Goal: Information Seeking & Learning: Check status

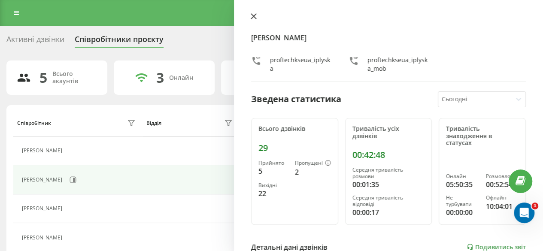
click at [255, 15] on icon at bounding box center [254, 16] width 6 height 6
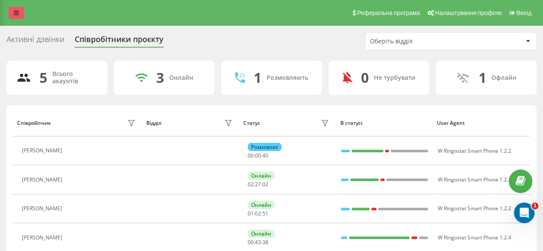
click at [19, 12] on link at bounding box center [16, 13] width 15 height 12
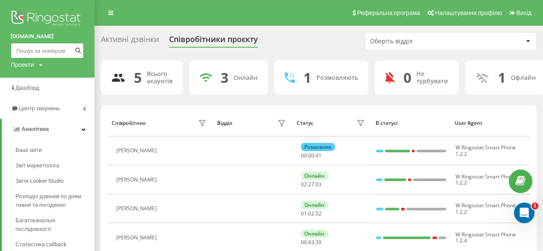
click at [42, 47] on input at bounding box center [47, 50] width 73 height 15
paste input "380935205120"
type input "380935205120"
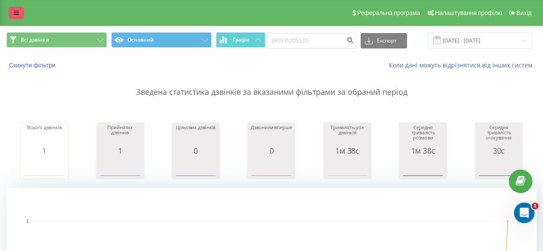
click at [17, 14] on icon at bounding box center [16, 13] width 5 height 6
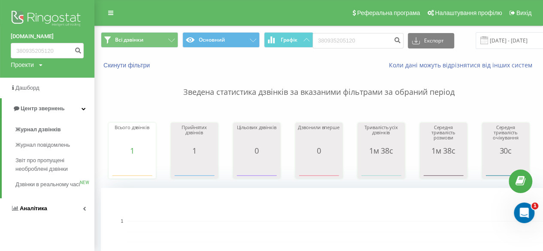
click at [28, 212] on span "Аналiтика" at bounding box center [33, 208] width 27 height 6
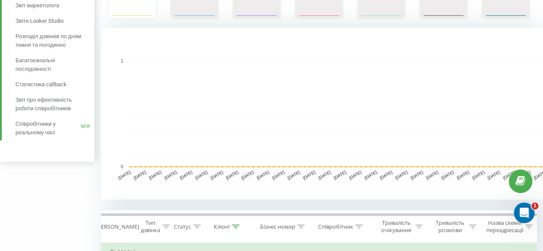
scroll to position [160, 0]
click at [41, 127] on span "Співробітники у реальному часі" at bounding box center [47, 128] width 65 height 17
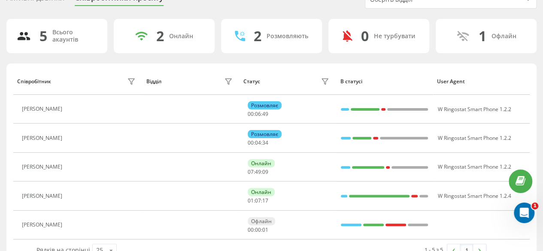
scroll to position [61, 0]
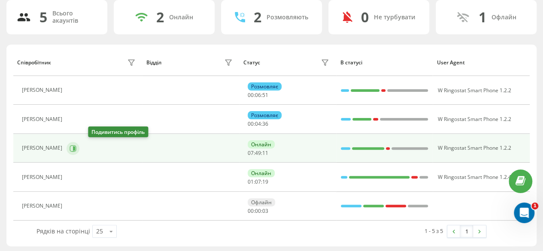
click at [79, 149] on button at bounding box center [73, 148] width 13 height 13
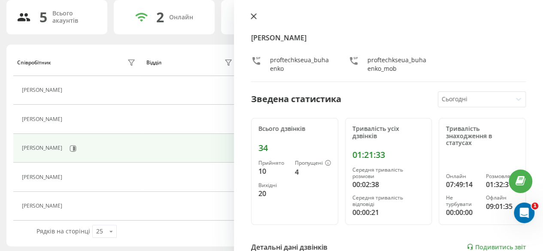
click at [251, 16] on icon at bounding box center [254, 16] width 6 height 6
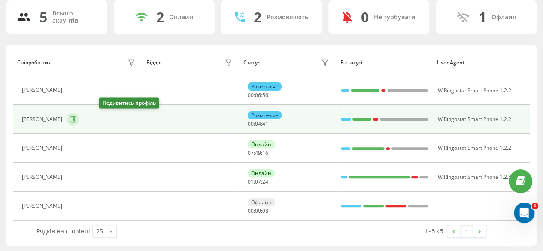
click at [76, 119] on icon at bounding box center [73, 119] width 6 height 6
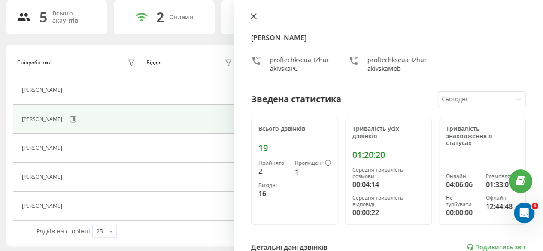
click at [255, 17] on icon at bounding box center [253, 16] width 5 height 5
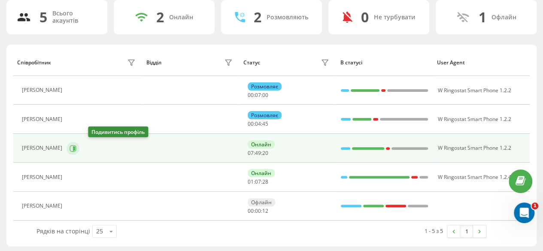
click at [76, 147] on icon at bounding box center [73, 148] width 7 height 7
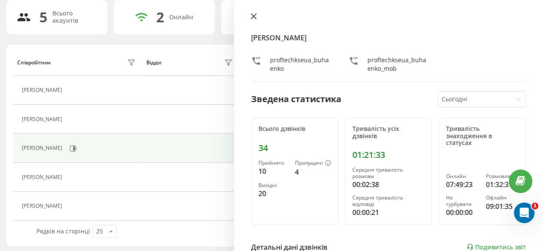
click at [258, 14] on button at bounding box center [253, 17] width 11 height 8
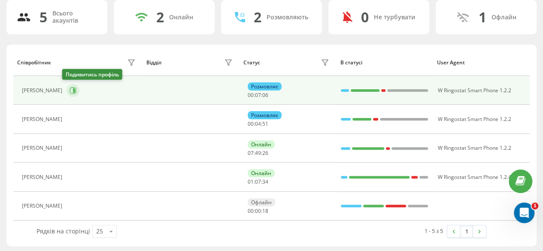
click at [72, 89] on icon at bounding box center [73, 90] width 7 height 7
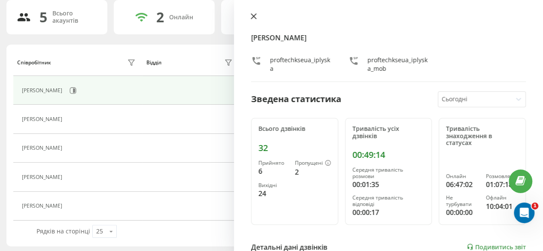
click at [252, 16] on icon at bounding box center [254, 16] width 6 height 6
